Goal: Task Accomplishment & Management: Manage account settings

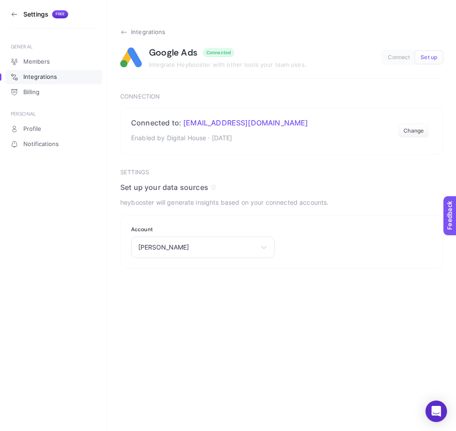
click at [143, 33] on span "Integrations" at bounding box center [148, 32] width 35 height 7
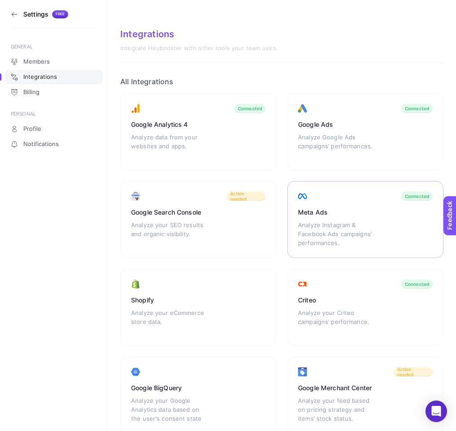
click at [314, 213] on div "Meta Ads" at bounding box center [365, 212] width 135 height 9
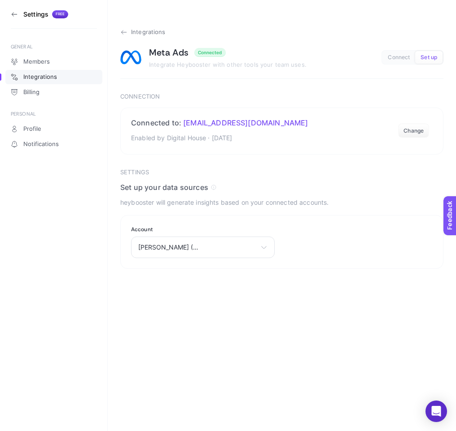
click at [139, 30] on span "Integrations" at bounding box center [148, 32] width 35 height 7
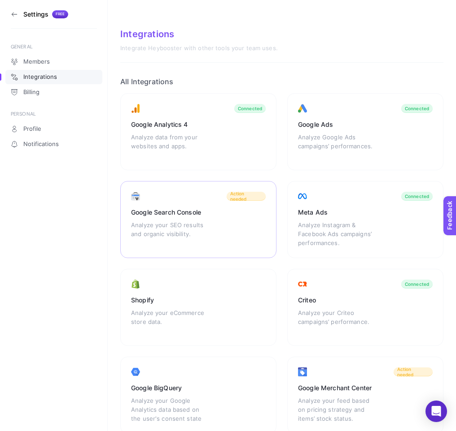
click at [227, 209] on div "Google Search Console" at bounding box center [198, 212] width 135 height 9
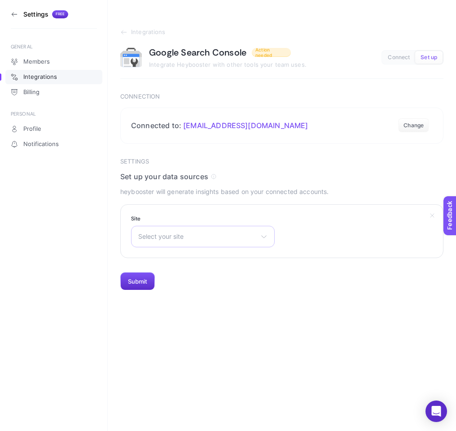
click at [174, 241] on div "Select your site https://www.noyanlar.com/ sc-domain:staraluminiumscaffolds.com…" at bounding box center [203, 237] width 144 height 22
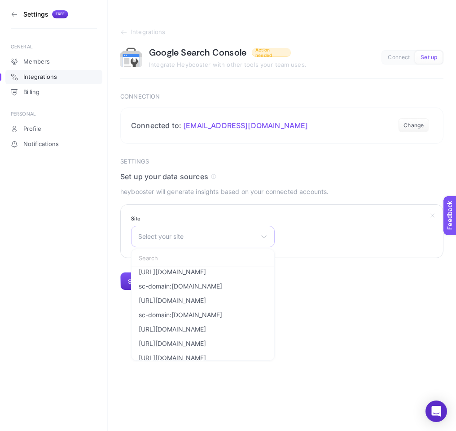
scroll to position [1059, 0]
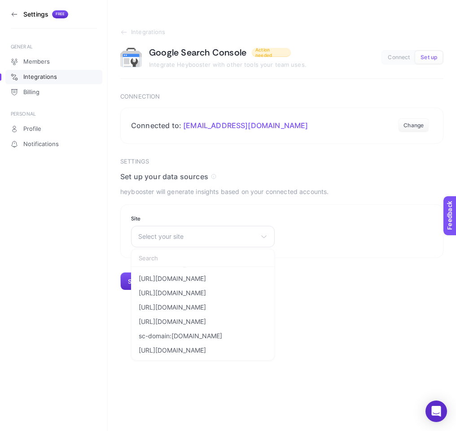
click at [348, 291] on html "Settings Free GENERAL Members Integrations Billing PERSONAL Profile Notificatio…" at bounding box center [228, 145] width 456 height 291
click at [136, 34] on span "Integrations" at bounding box center [148, 32] width 35 height 7
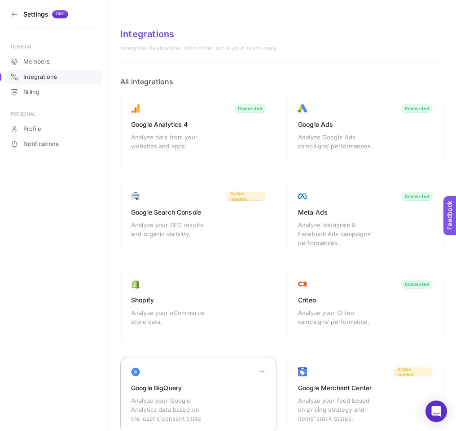
click at [227, 376] on div "Google BigQuery Analyze your Google Analytics data based on the user's consent …" at bounding box center [198, 395] width 156 height 77
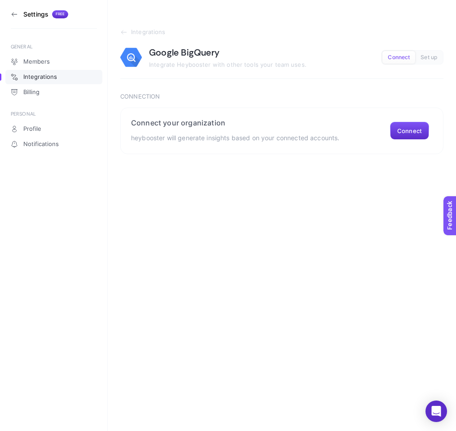
click at [130, 36] on section "Integrations Google BigQuery Integrate Heybooster with other tools your team us…" at bounding box center [281, 54] width 323 height 50
click at [139, 34] on span "Integrations" at bounding box center [148, 32] width 35 height 7
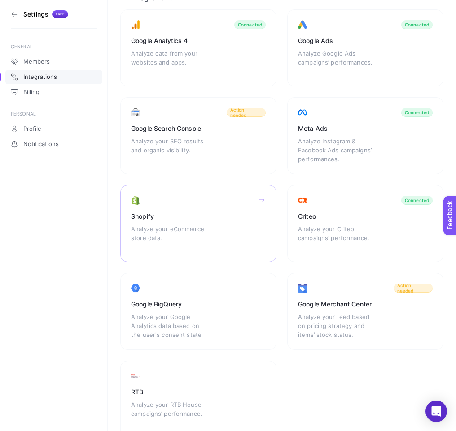
scroll to position [67, 0]
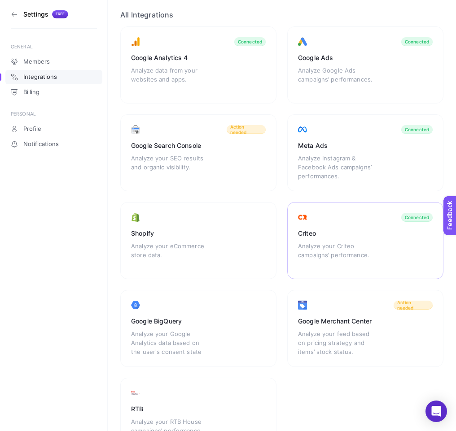
click at [322, 231] on div "Criteo" at bounding box center [365, 233] width 135 height 9
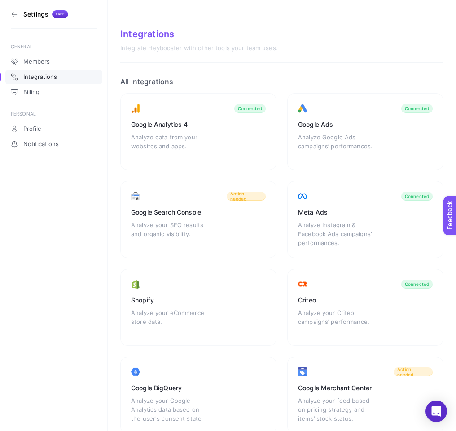
click at [15, 14] on icon at bounding box center [14, 14] width 7 height 7
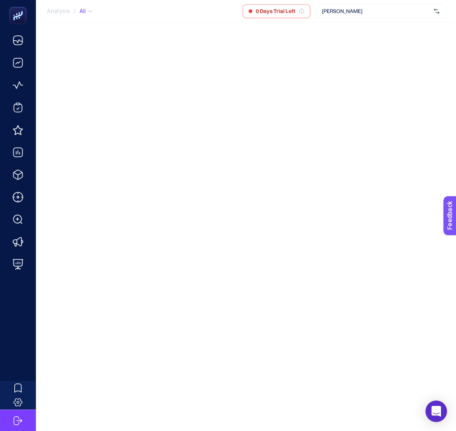
click at [363, 16] on div "[PERSON_NAME]" at bounding box center [380, 11] width 129 height 14
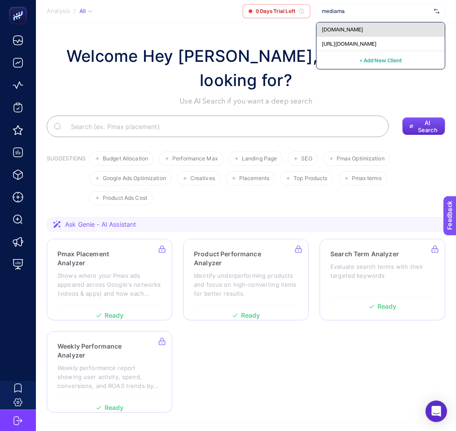
type input "mediama"
click at [377, 33] on div "[DOMAIN_NAME]" at bounding box center [380, 29] width 128 height 14
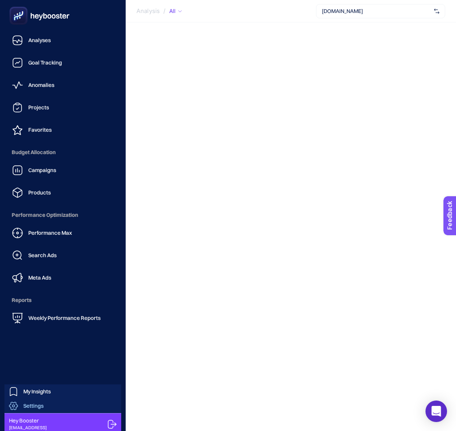
click at [36, 409] on span "Settings" at bounding box center [33, 406] width 20 height 7
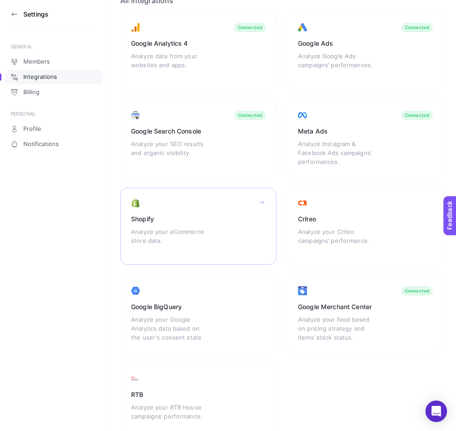
scroll to position [101, 0]
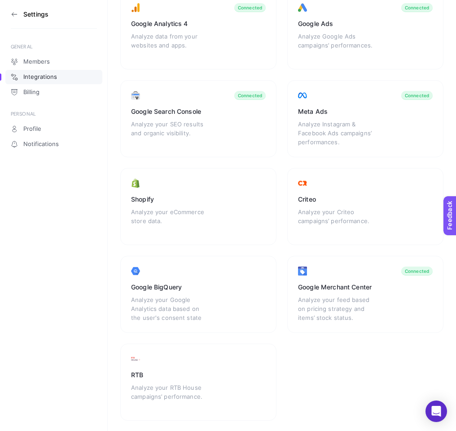
click at [16, 10] on section "Settings" at bounding box center [54, 14] width 86 height 29
click at [13, 13] on icon at bounding box center [14, 14] width 7 height 7
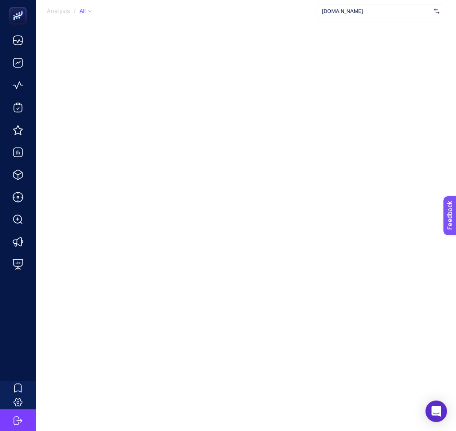
click at [341, 12] on span "[DOMAIN_NAME]" at bounding box center [376, 11] width 109 height 7
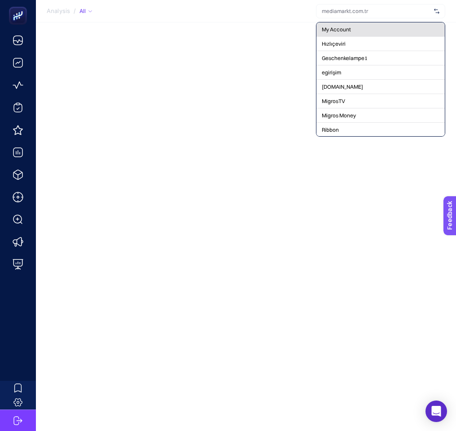
click at [339, 30] on span "My Account" at bounding box center [336, 29] width 29 height 7
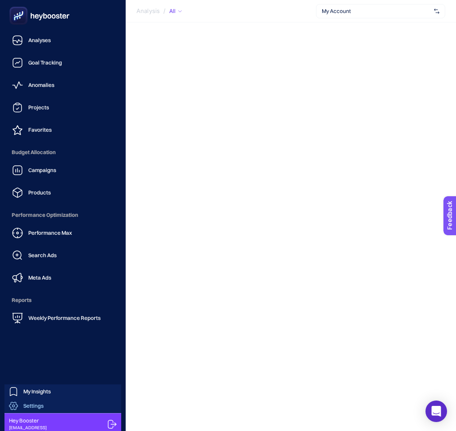
click at [37, 400] on link "Settings" at bounding box center [62, 406] width 117 height 14
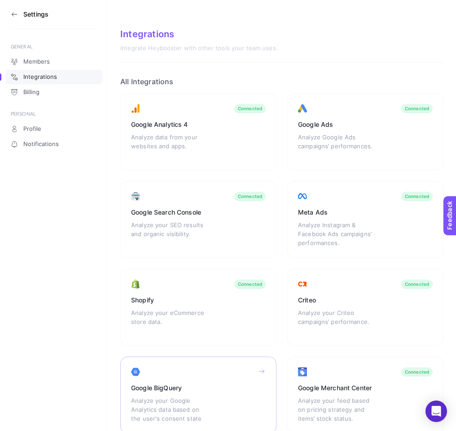
click at [197, 400] on div "Analyze your Google Analytics data based on the user's consent state" at bounding box center [170, 409] width 79 height 27
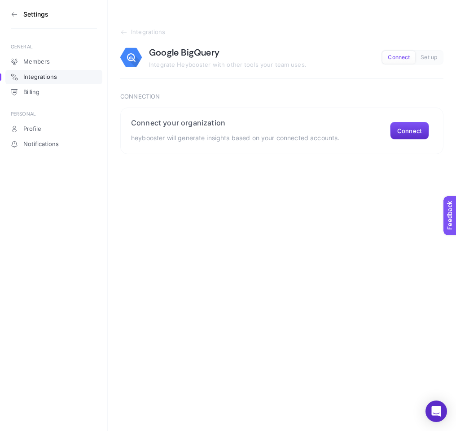
click at [15, 15] on icon at bounding box center [14, 14] width 7 height 7
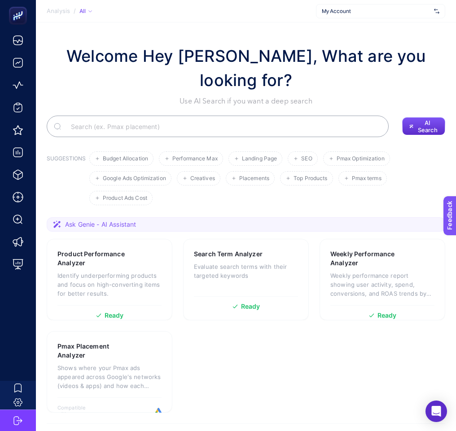
click at [362, 9] on span "My Account" at bounding box center [376, 11] width 109 height 7
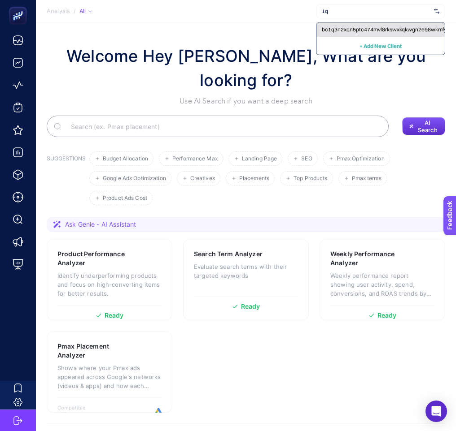
type input "1"
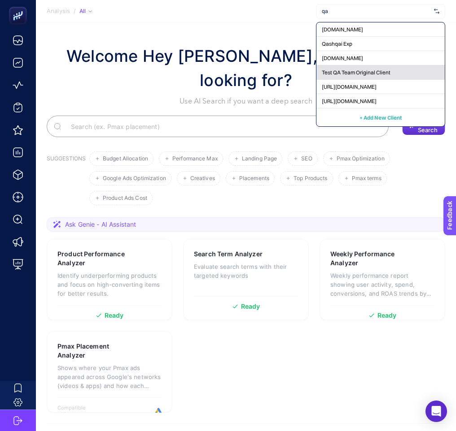
type input "qa"
click at [355, 70] on span "Test QA Team Original Client" at bounding box center [356, 72] width 69 height 7
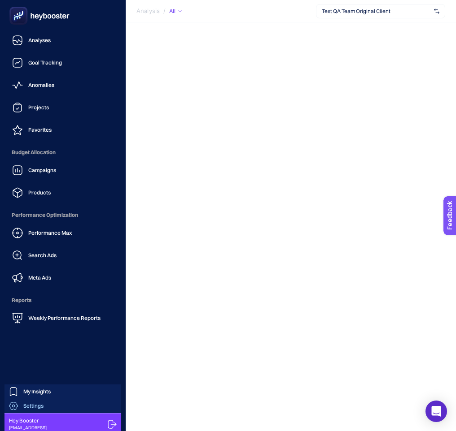
click at [42, 405] on span "Settings" at bounding box center [33, 406] width 20 height 7
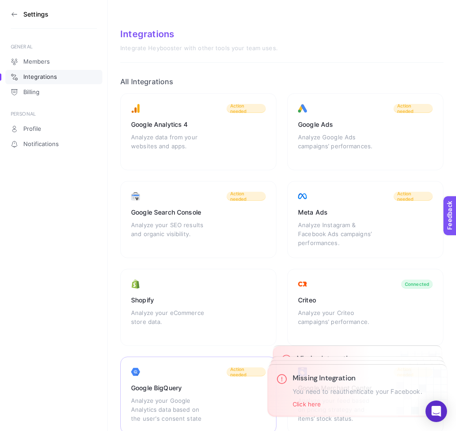
click at [166, 384] on div "Google BigQuery" at bounding box center [198, 388] width 135 height 9
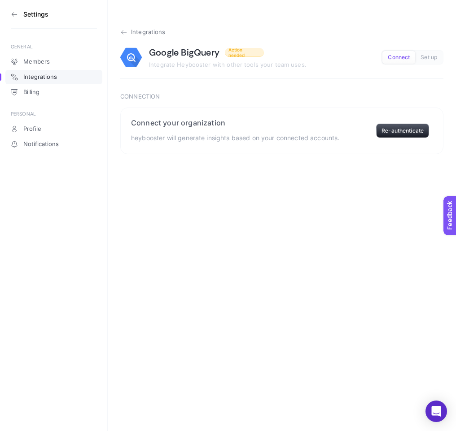
click at [154, 34] on span "Integrations" at bounding box center [148, 32] width 35 height 7
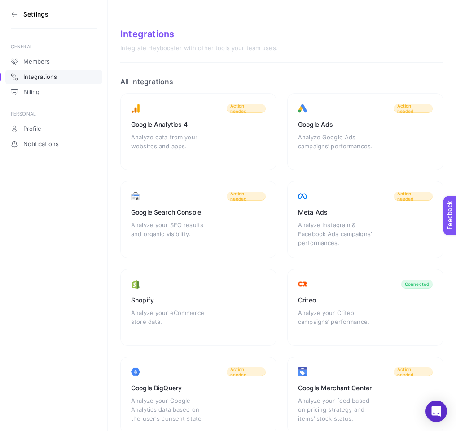
click at [11, 17] on icon at bounding box center [14, 14] width 7 height 7
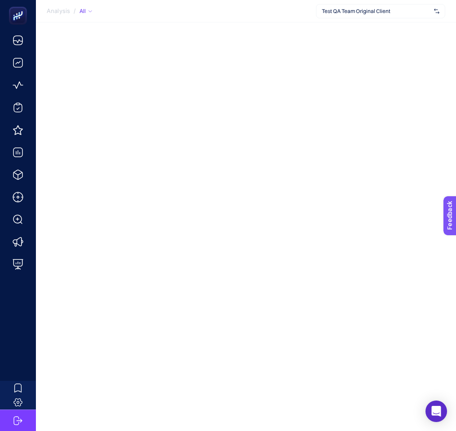
click at [386, 9] on span "Test QA Team Original Client" at bounding box center [376, 11] width 109 height 7
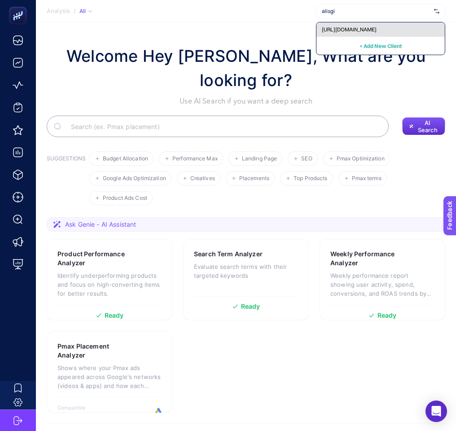
type input "alisgi"
click at [370, 33] on div "[URL][DOMAIN_NAME]" at bounding box center [380, 29] width 128 height 14
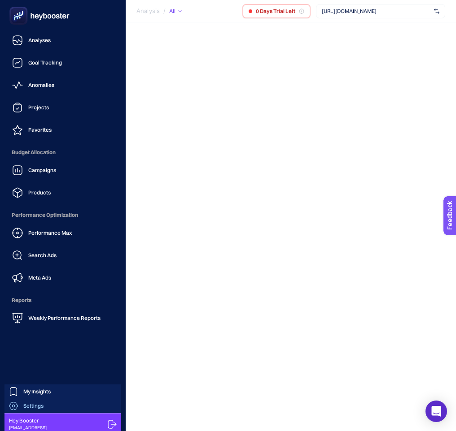
click at [60, 407] on link "Settings" at bounding box center [62, 406] width 117 height 14
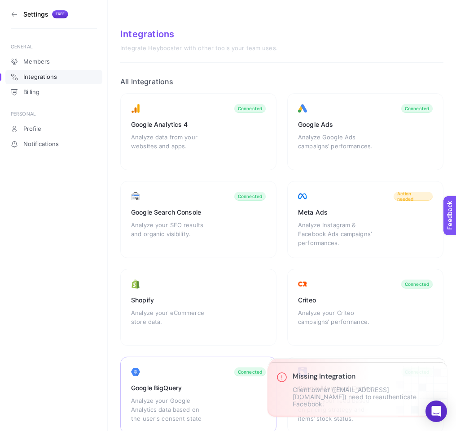
click at [187, 378] on div "Google BigQuery Analyze your Google Analytics data based on the user's consent …" at bounding box center [198, 395] width 156 height 77
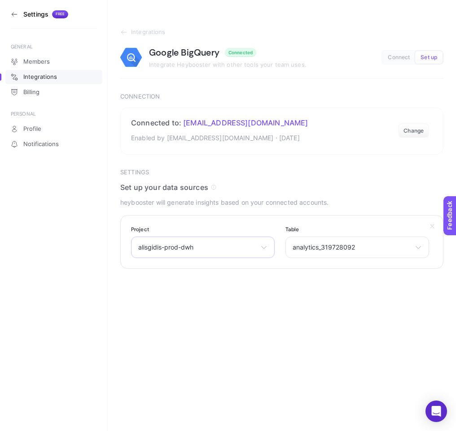
click at [226, 253] on div "alisgidis-prod-dwh alisgidis-prod-dwh My First Project Alisgidis - Beta" at bounding box center [203, 248] width 144 height 22
click at [330, 240] on div "analytics_319728092 adjust alisgidis_sheets_aggregator alisgidis_supermetrics_a…" at bounding box center [357, 248] width 144 height 22
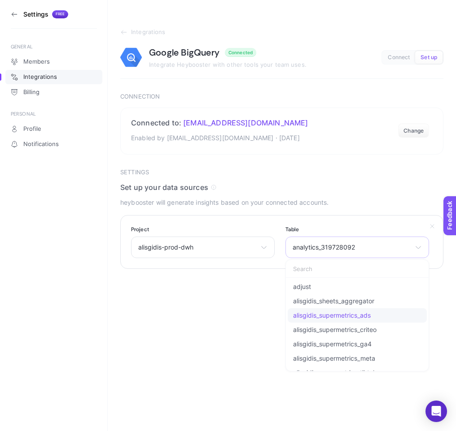
scroll to position [83, 0]
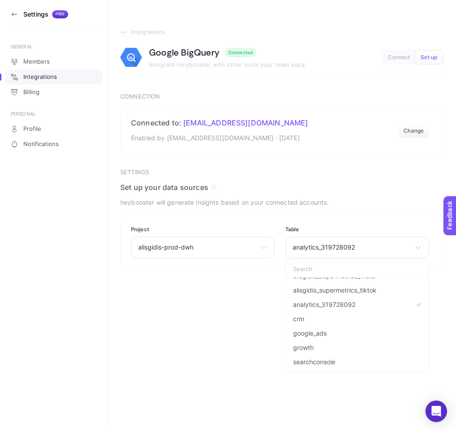
click at [194, 344] on div "Settings Free GENERAL Members Integrations Billing PERSONAL Profile Notificatio…" at bounding box center [228, 215] width 456 height 431
click at [0, 14] on aside "Settings Free GENERAL Members Integrations Billing PERSONAL Profile Notificatio…" at bounding box center [54, 215] width 108 height 431
click at [20, 14] on section "Settings Free" at bounding box center [54, 14] width 86 height 29
click at [19, 14] on section "Settings Free" at bounding box center [54, 14] width 86 height 29
click at [17, 14] on icon at bounding box center [14, 14] width 5 height 0
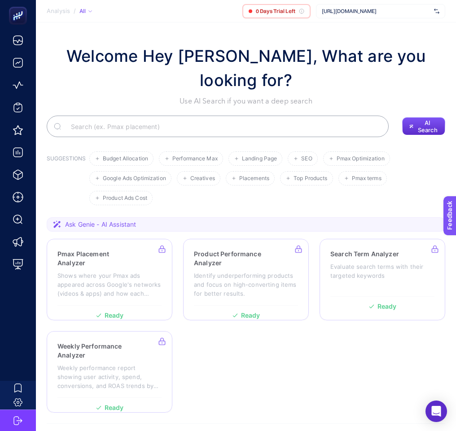
click at [340, 13] on span "[URL][DOMAIN_NAME]" at bounding box center [376, 11] width 109 height 7
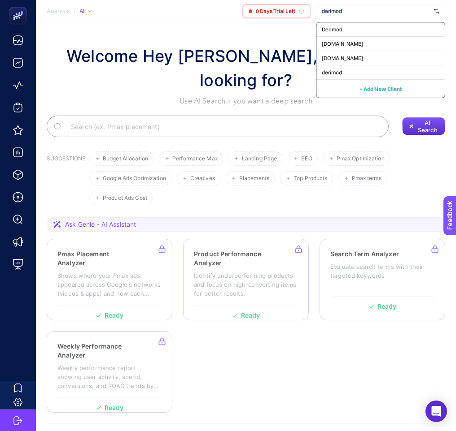
type input "derimod"
click at [344, 21] on section "Analysis / All 0 Days Trial Left derimod Derimod www.derimod.com.tr www.derimod…" at bounding box center [246, 11] width 420 height 22
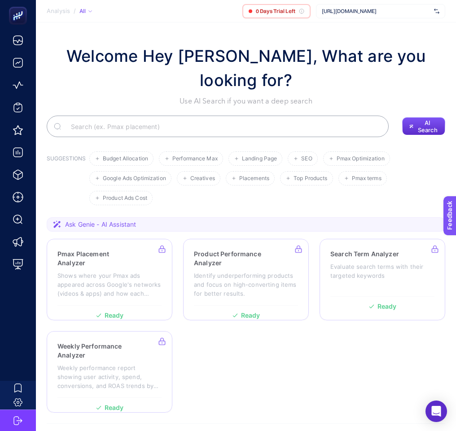
click at [341, 15] on div "[URL][DOMAIN_NAME]" at bounding box center [380, 11] width 129 height 14
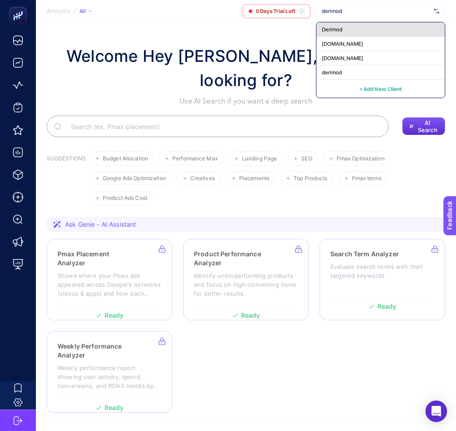
type input "derimod"
click at [333, 31] on span "Derimod" at bounding box center [332, 29] width 21 height 7
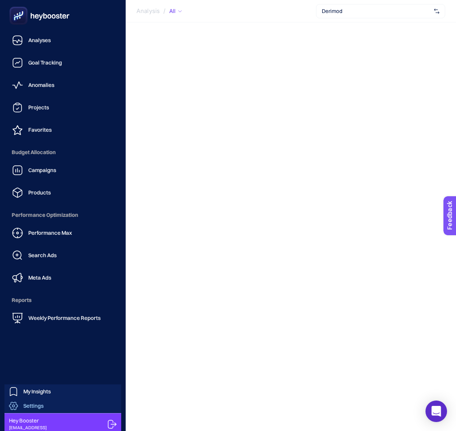
click at [13, 405] on icon at bounding box center [13, 406] width 9 height 9
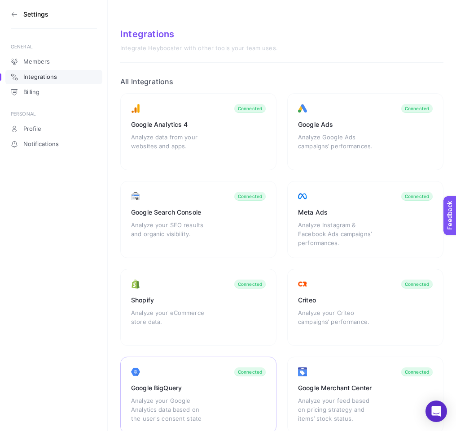
click at [189, 396] on div "Analyze your Google Analytics data based on the user's consent state" at bounding box center [170, 409] width 79 height 27
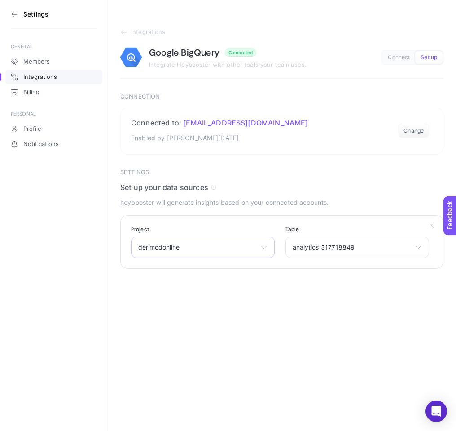
click at [205, 248] on span "derimodonline" at bounding box center [197, 247] width 118 height 7
click at [322, 247] on span "analytics_317718849" at bounding box center [351, 247] width 118 height 7
click at [15, 15] on icon at bounding box center [14, 14] width 7 height 7
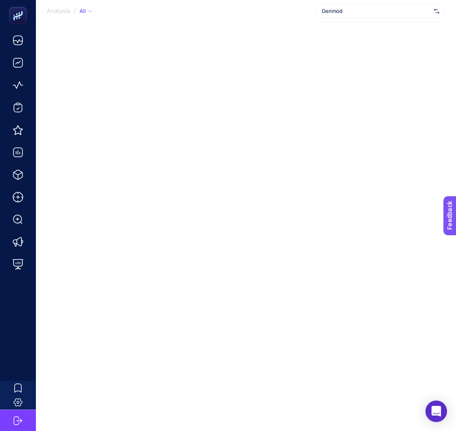
click at [364, 14] on span "Derimod" at bounding box center [376, 11] width 109 height 7
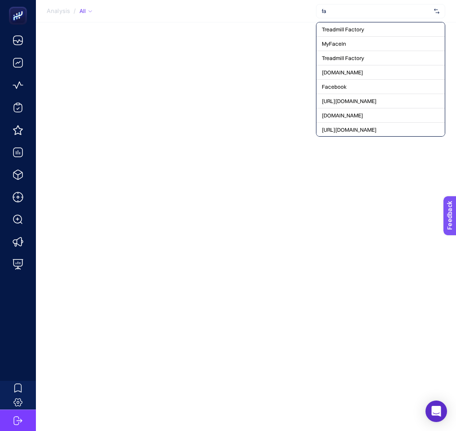
type input "f"
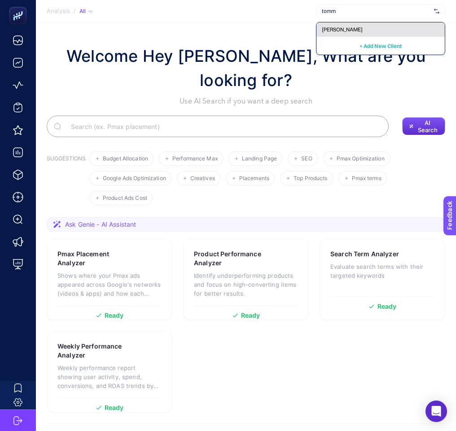
type input "tomm"
click at [348, 31] on span "[PERSON_NAME]" at bounding box center [342, 29] width 41 height 7
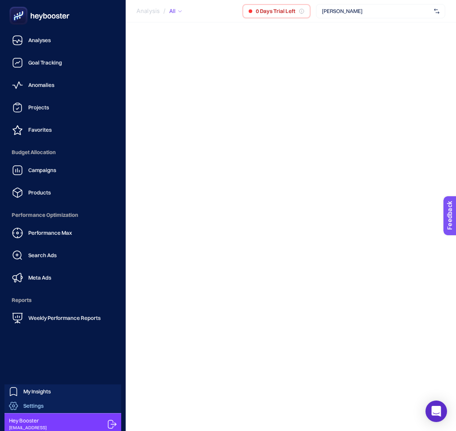
click at [50, 409] on link "Settings" at bounding box center [62, 406] width 117 height 14
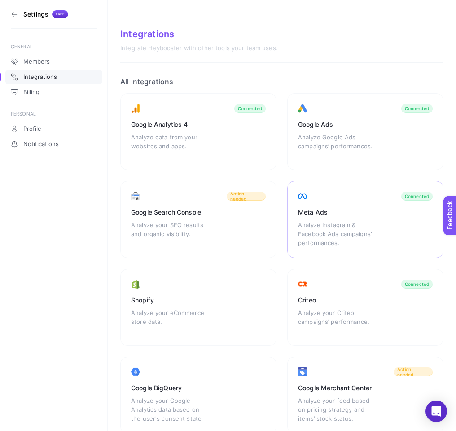
click at [367, 214] on div "Meta Ads" at bounding box center [365, 212] width 135 height 9
